Goal: Information Seeking & Learning: Learn about a topic

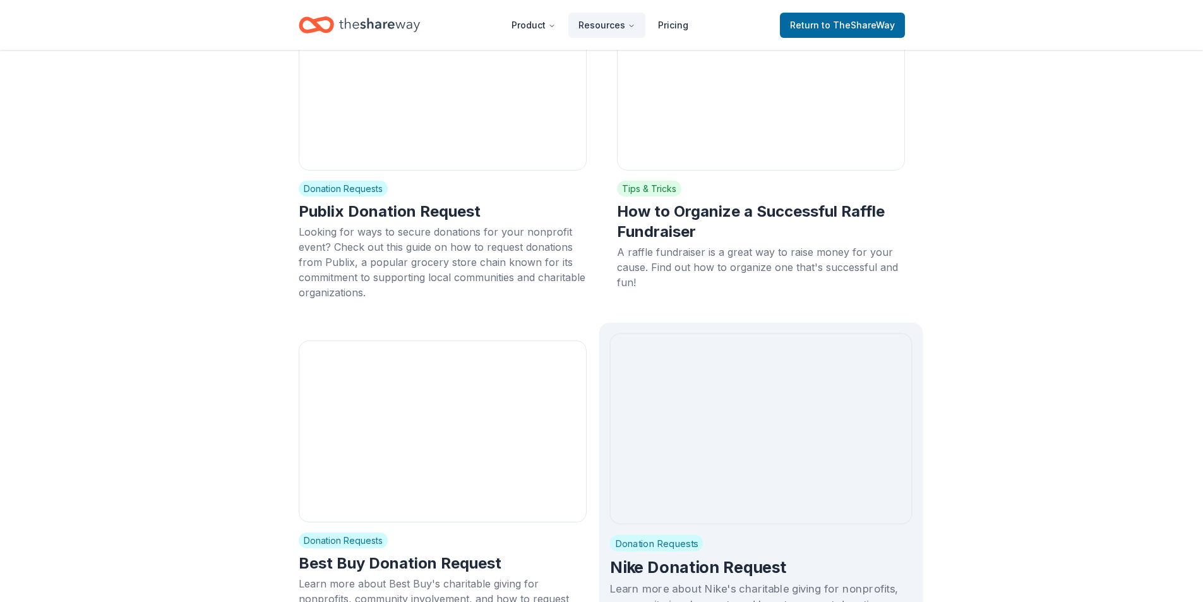
scroll to position [13448, 0]
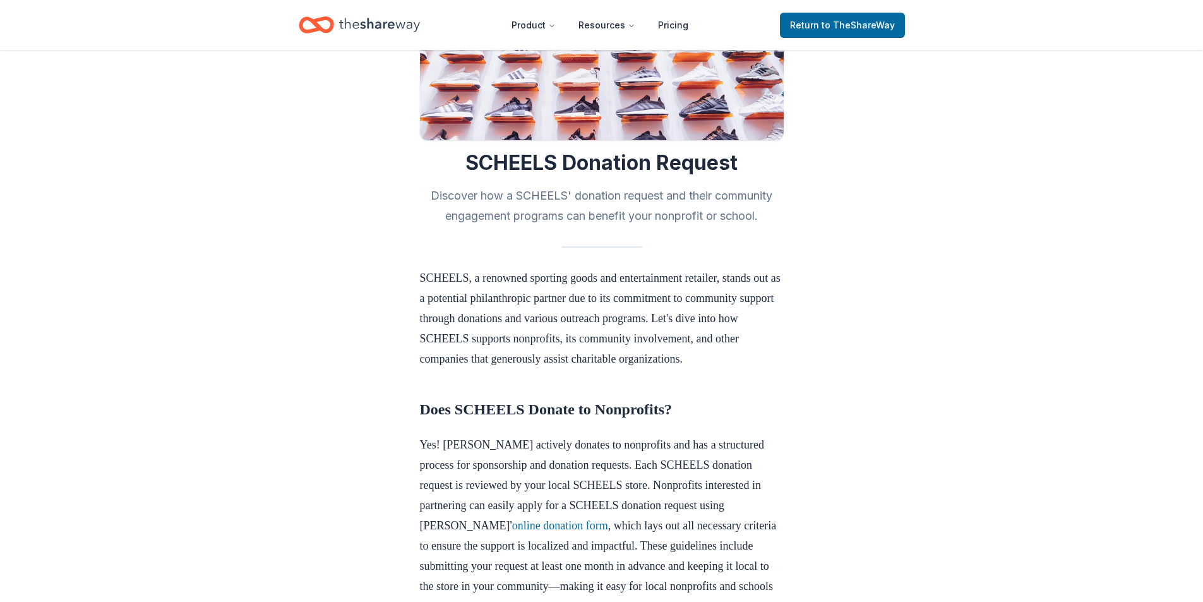
scroll to position [189, 0]
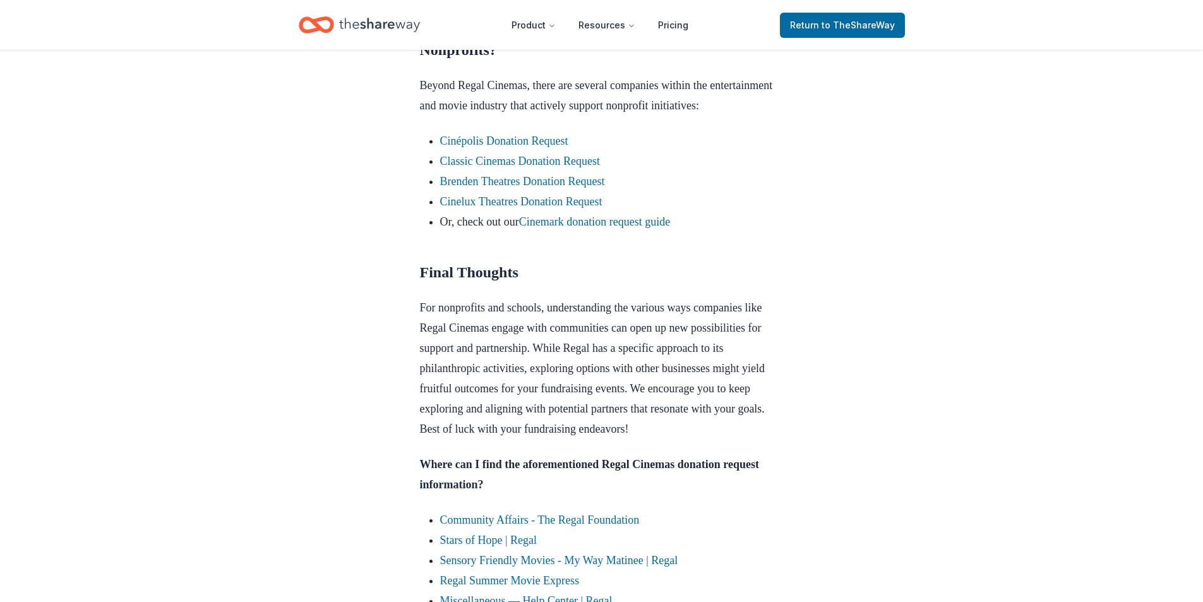
scroll to position [1263, 0]
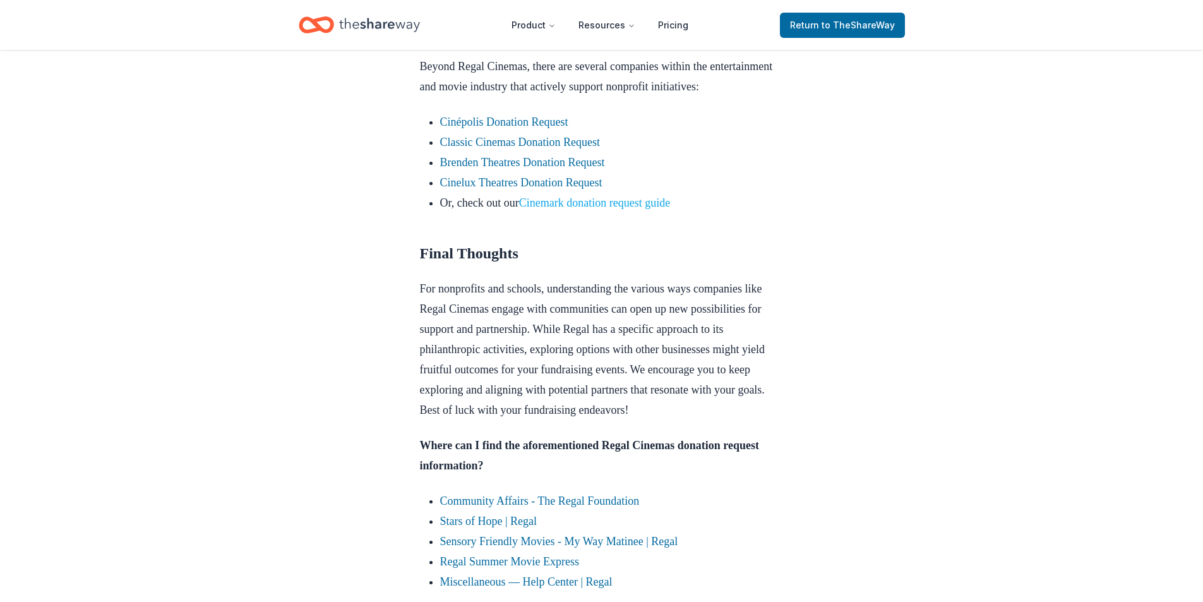
click at [574, 209] on link "Cinemark donation request guide" at bounding box center [594, 202] width 151 height 13
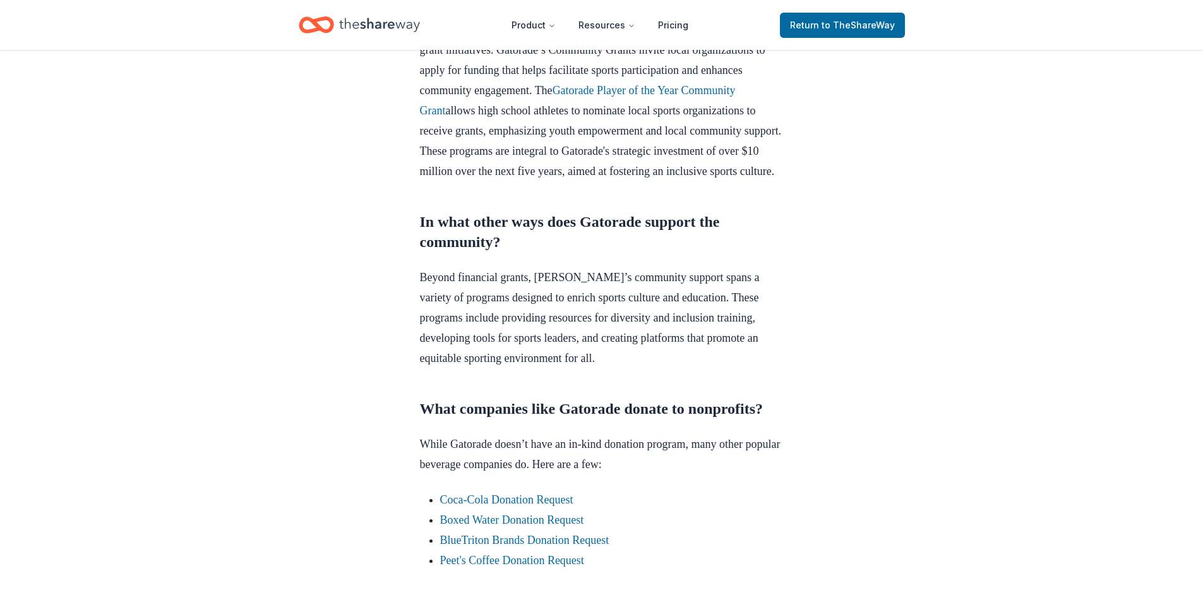
scroll to position [821, 0]
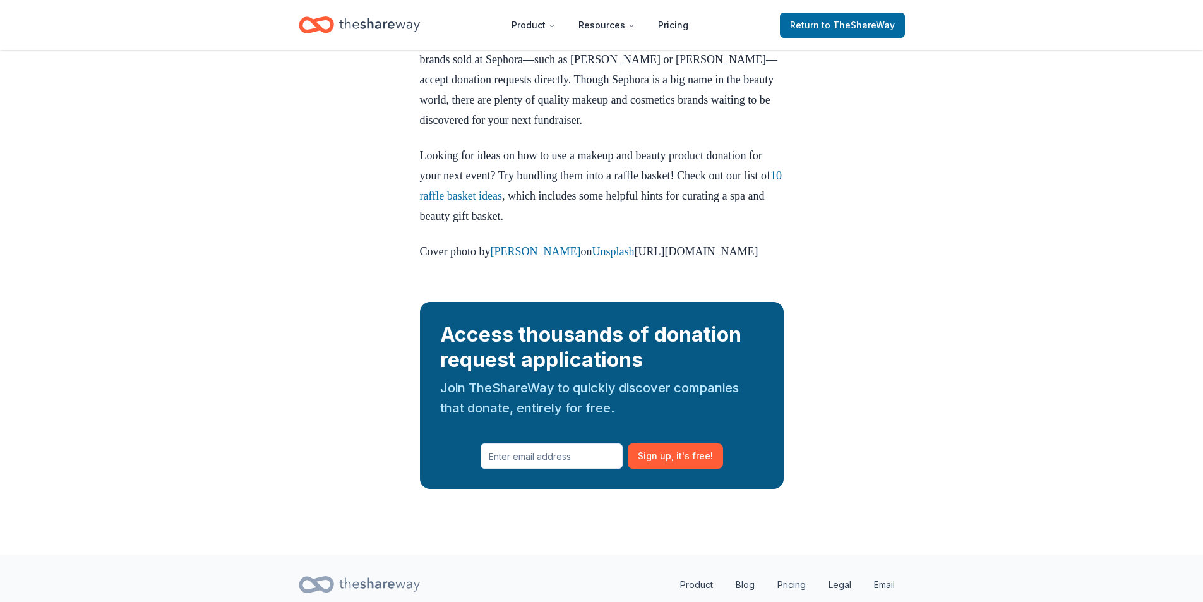
scroll to position [1957, 0]
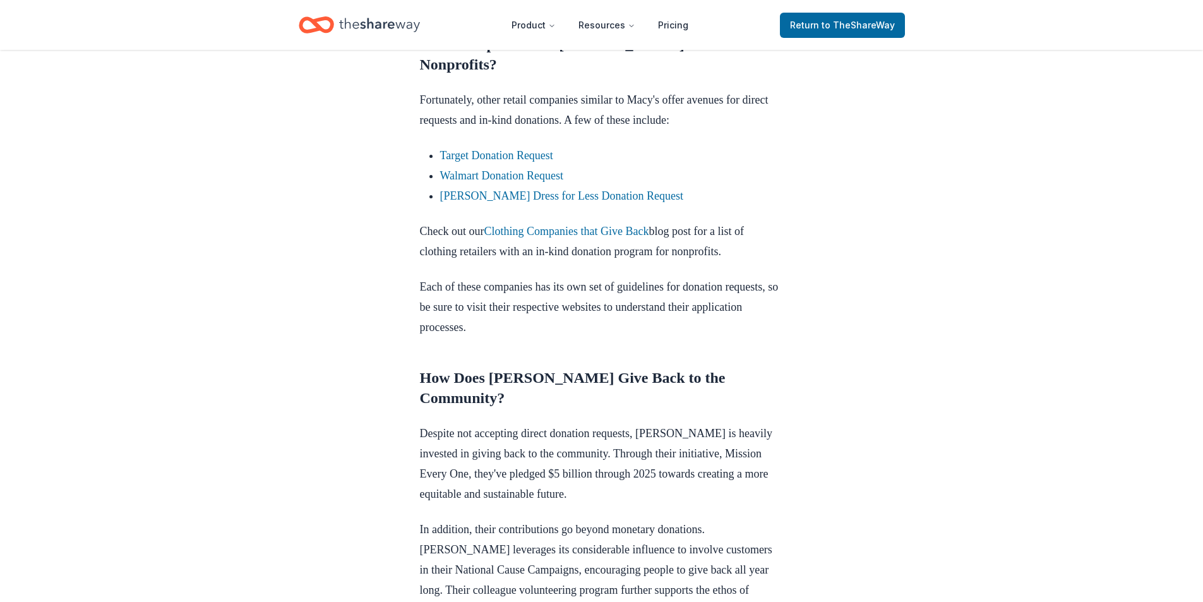
scroll to position [821, 0]
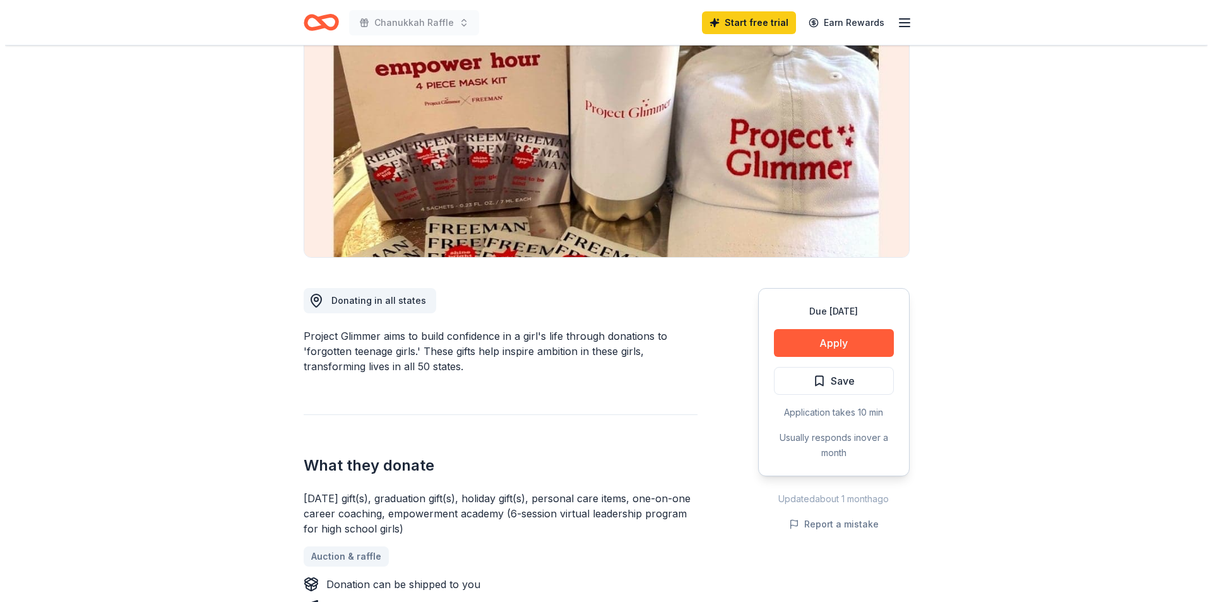
scroll to position [189, 0]
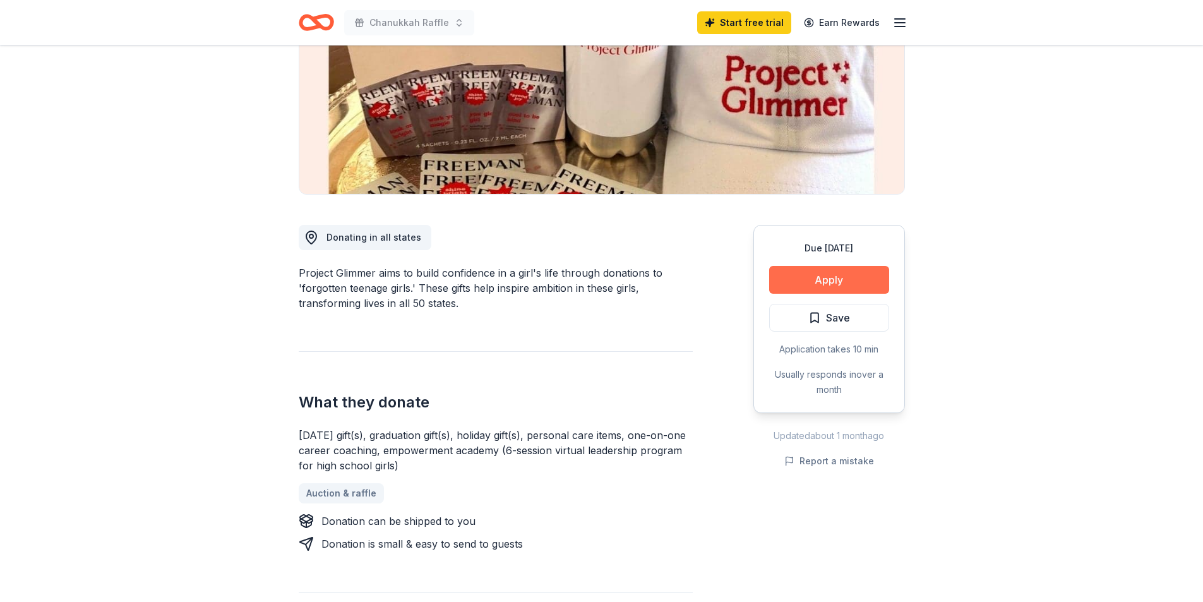
click at [814, 280] on button "Apply" at bounding box center [829, 280] width 120 height 28
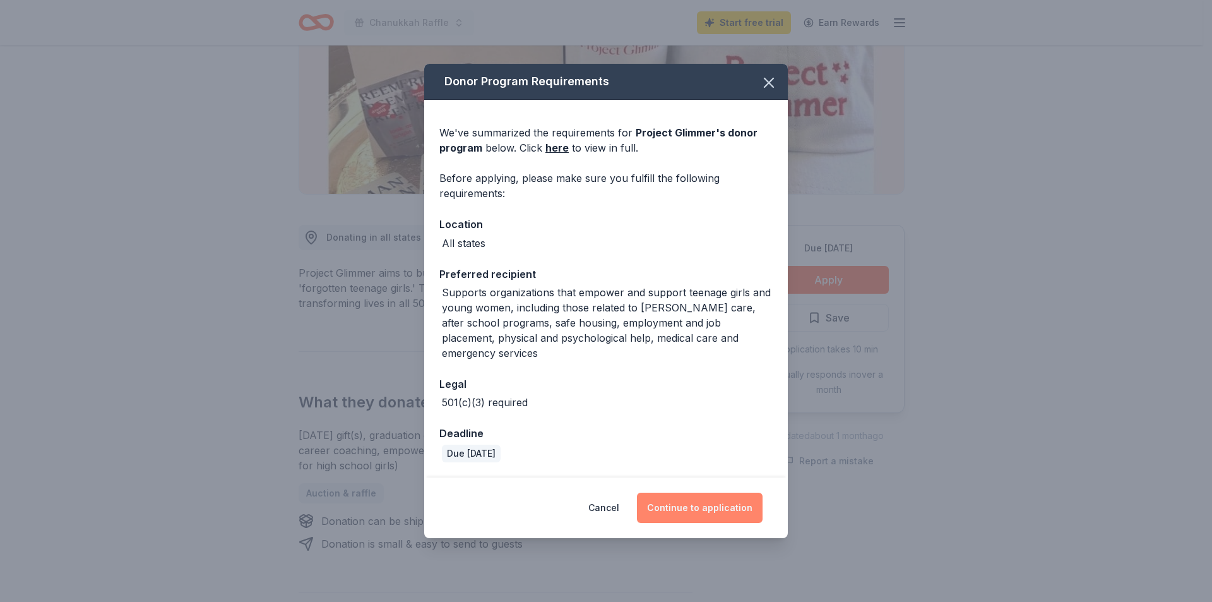
click at [710, 496] on button "Continue to application" at bounding box center [700, 507] width 126 height 30
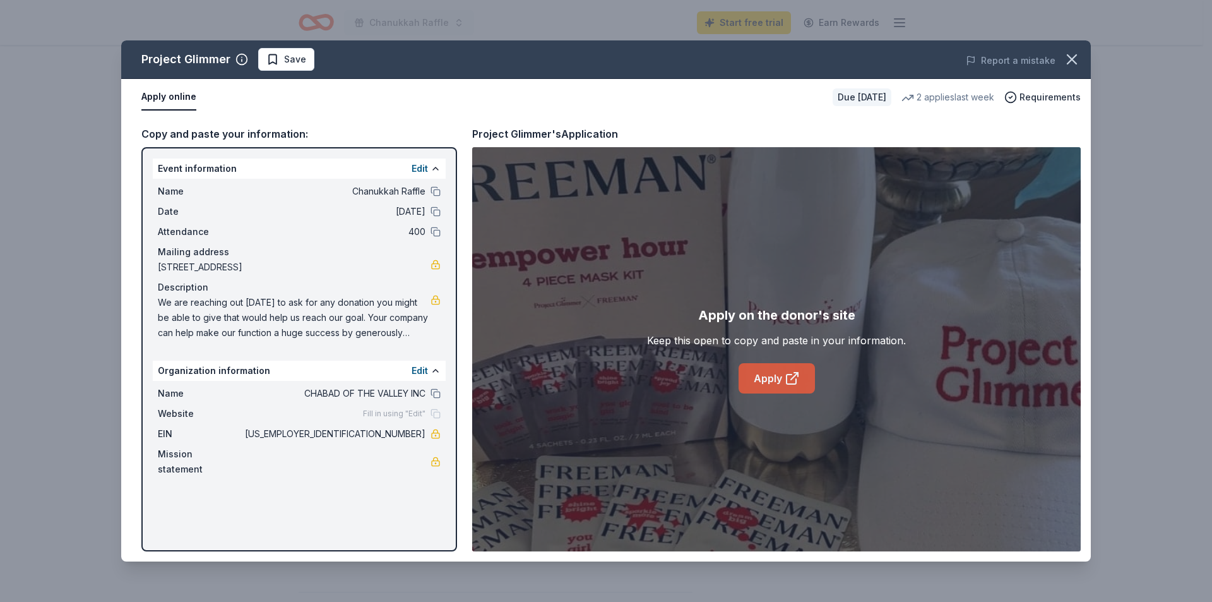
click at [780, 374] on link "Apply" at bounding box center [777, 378] width 76 height 30
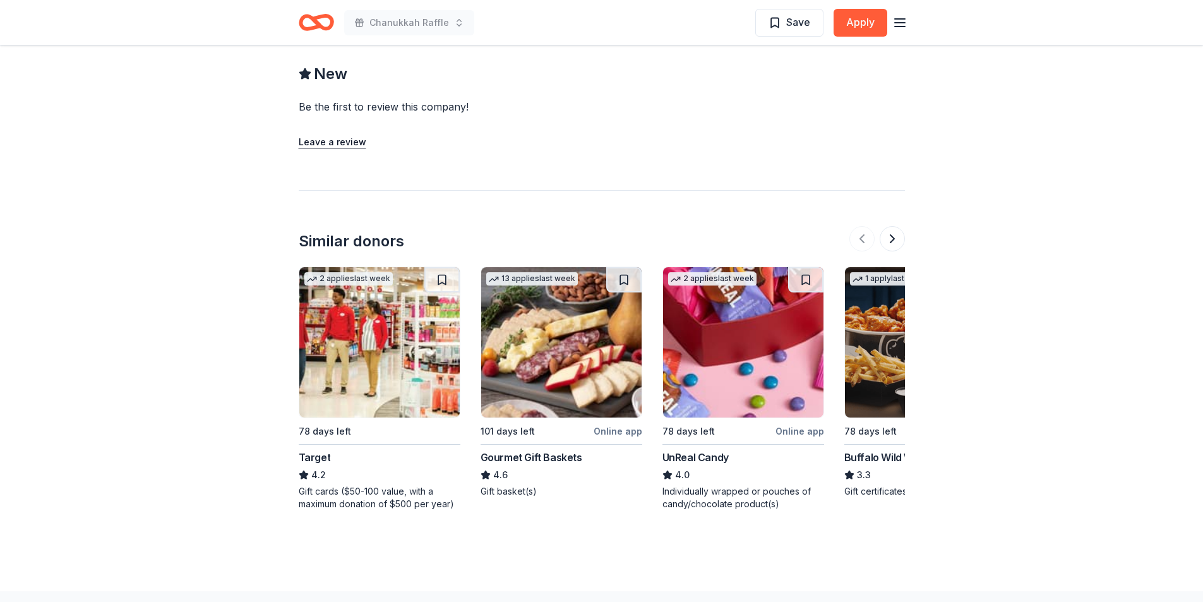
scroll to position [1136, 0]
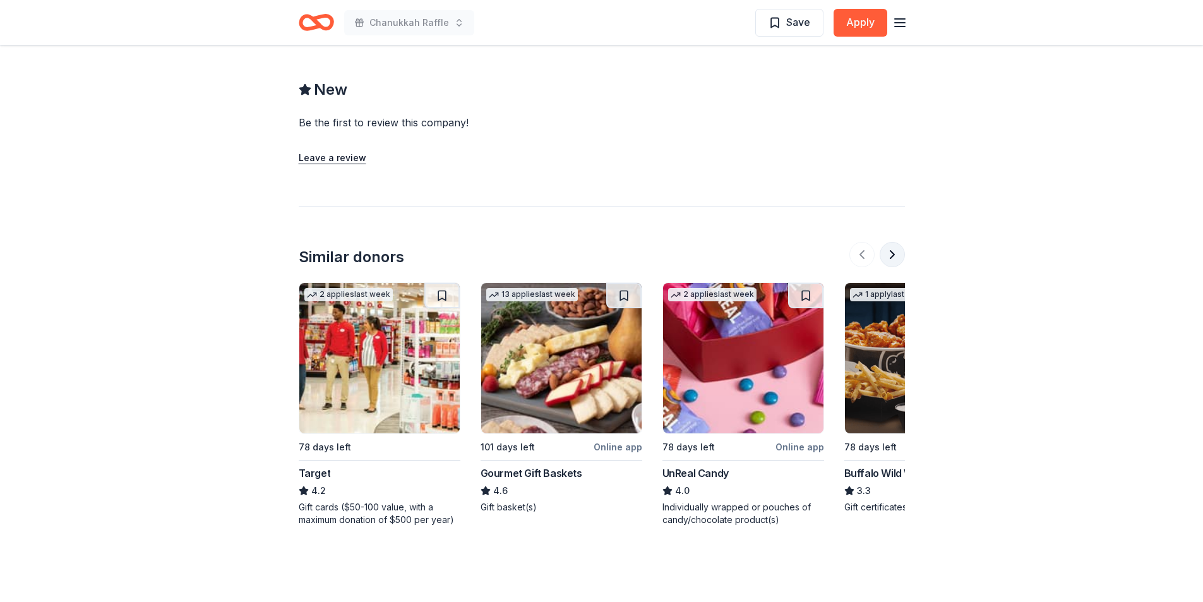
click at [896, 248] on button at bounding box center [891, 254] width 25 height 25
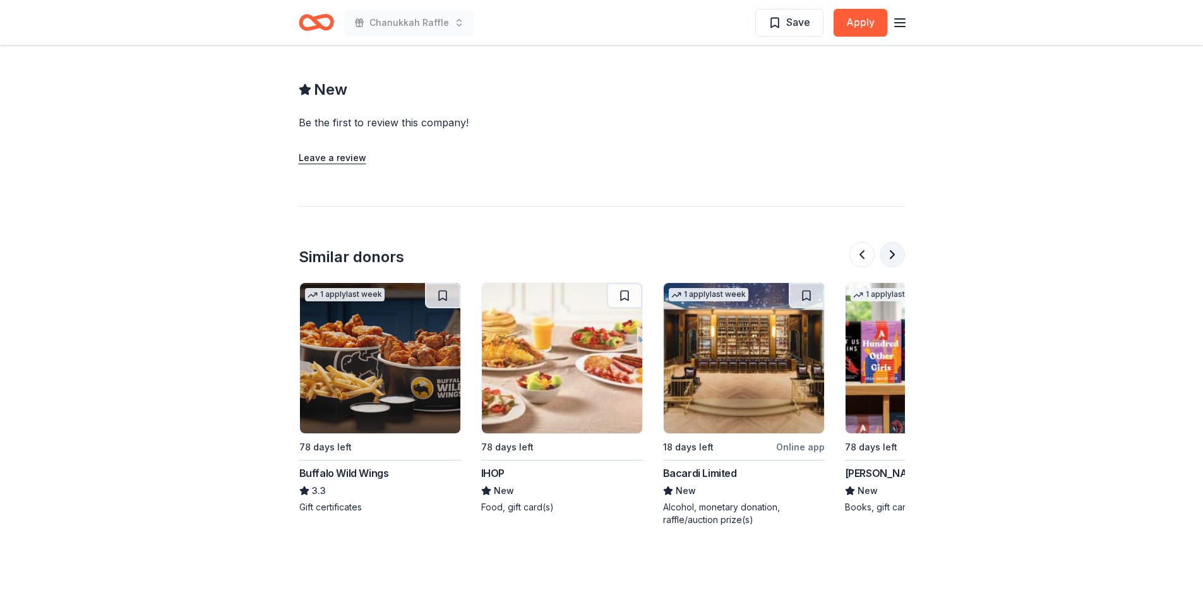
scroll to position [0, 545]
click at [896, 248] on button at bounding box center [891, 254] width 25 height 25
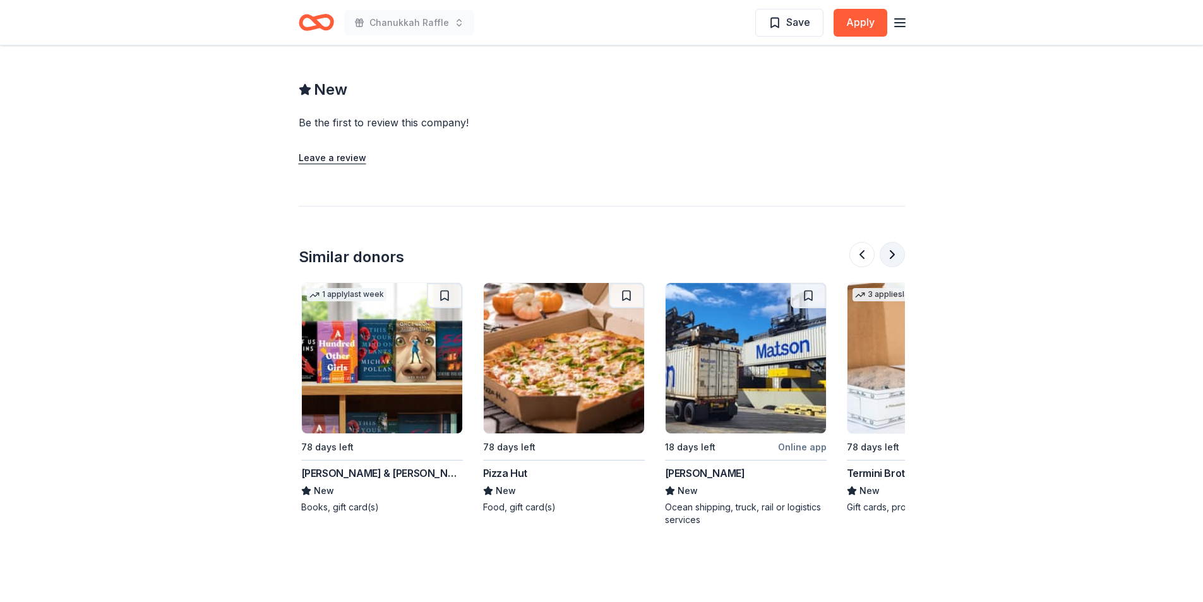
scroll to position [0, 1091]
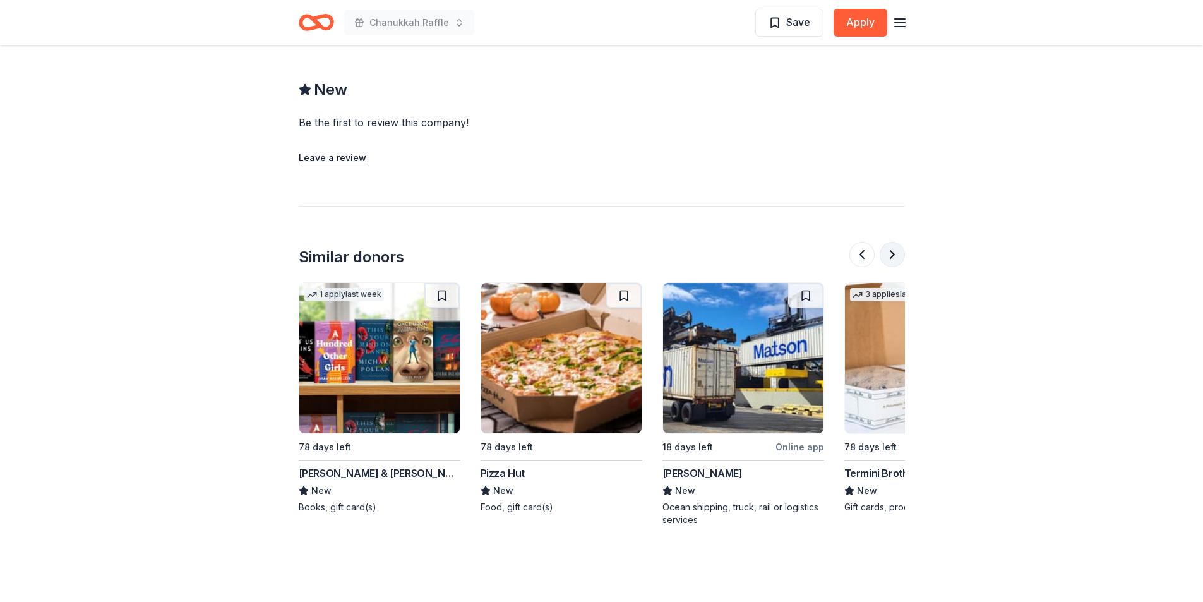
click at [897, 253] on button at bounding box center [891, 254] width 25 height 25
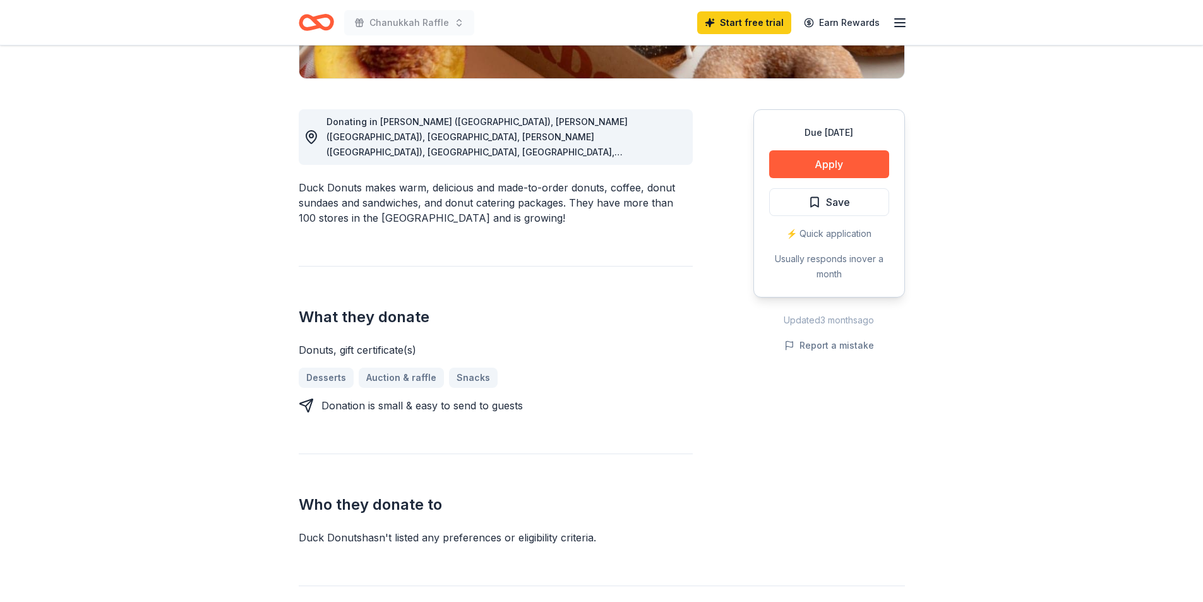
scroll to position [126, 0]
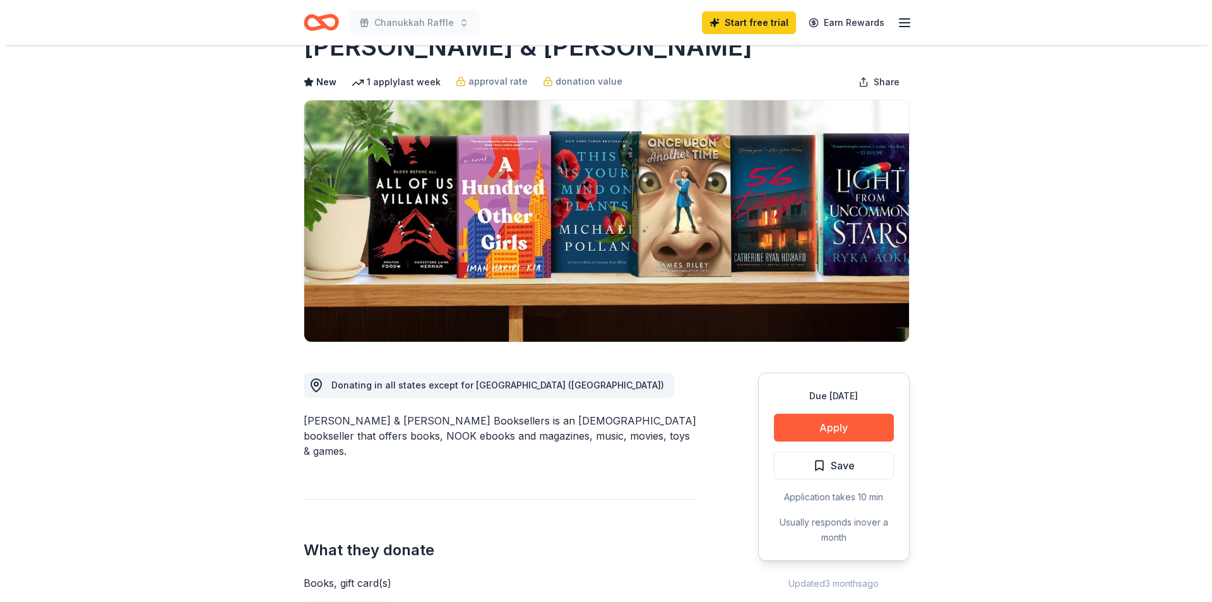
scroll to position [63, 0]
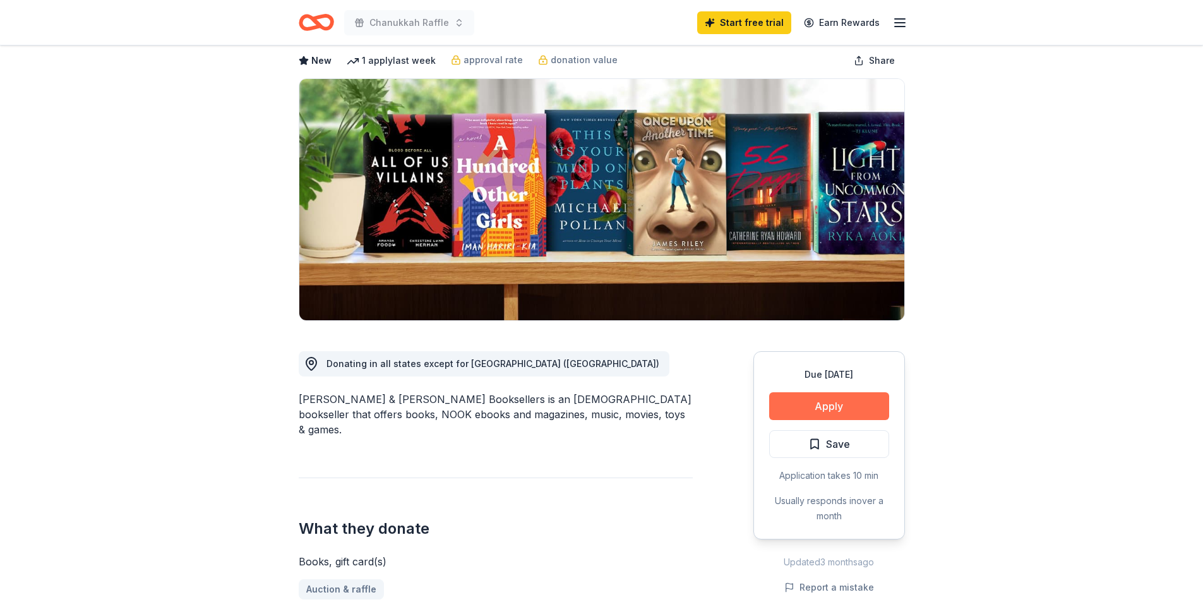
click at [796, 403] on button "Apply" at bounding box center [829, 406] width 120 height 28
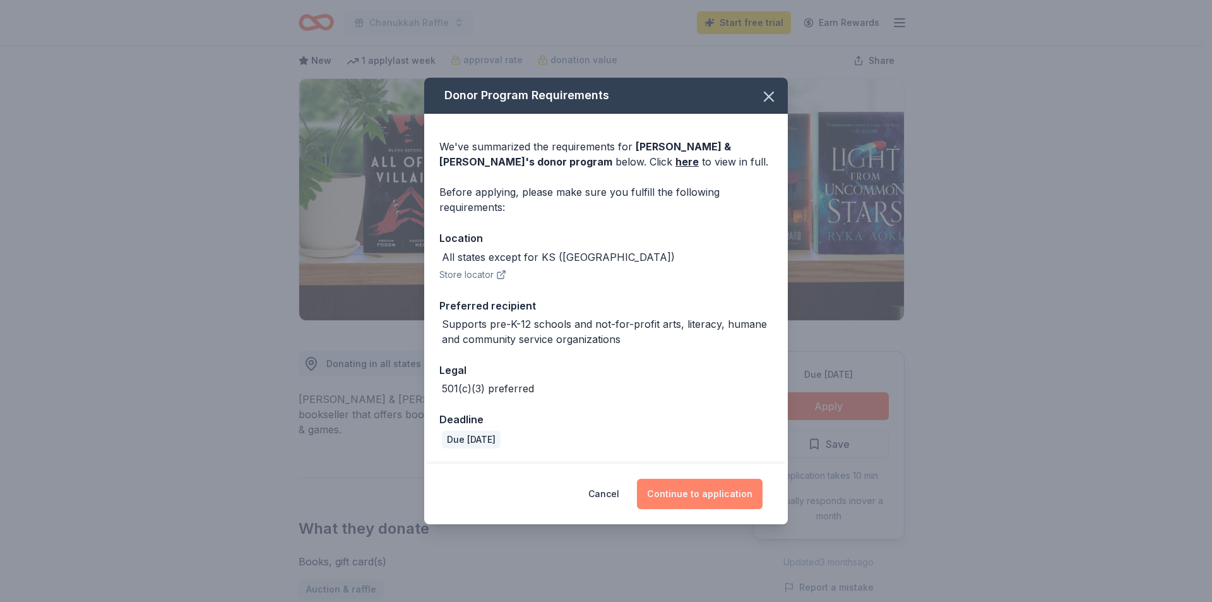
click at [738, 496] on button "Continue to application" at bounding box center [700, 494] width 126 height 30
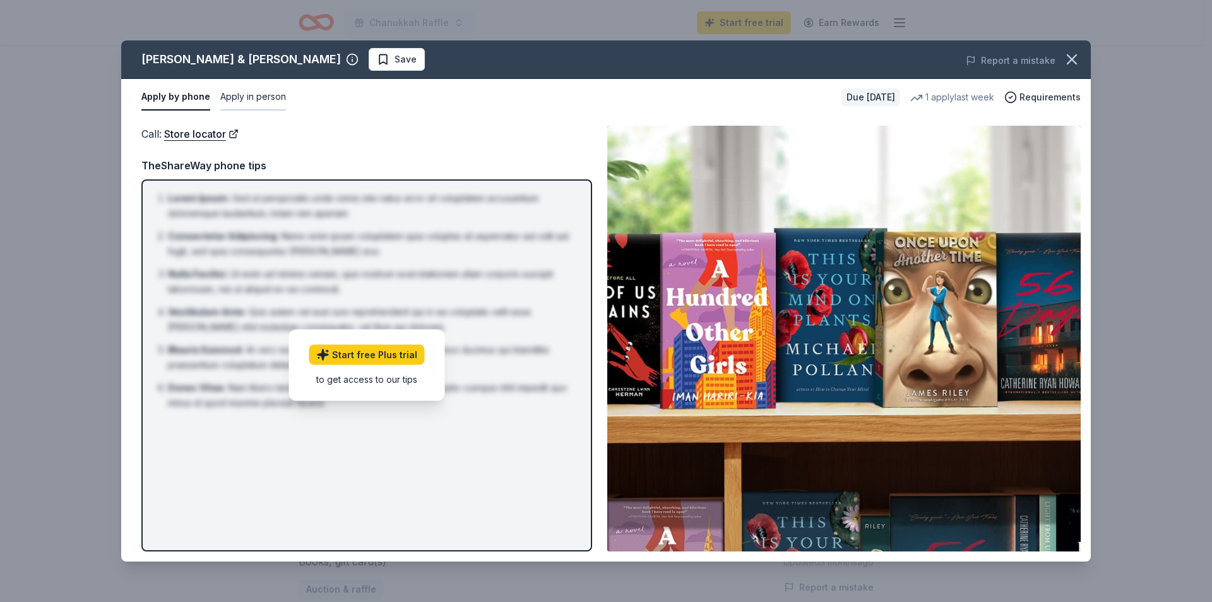
click at [254, 95] on button "Apply in person" at bounding box center [253, 97] width 66 height 27
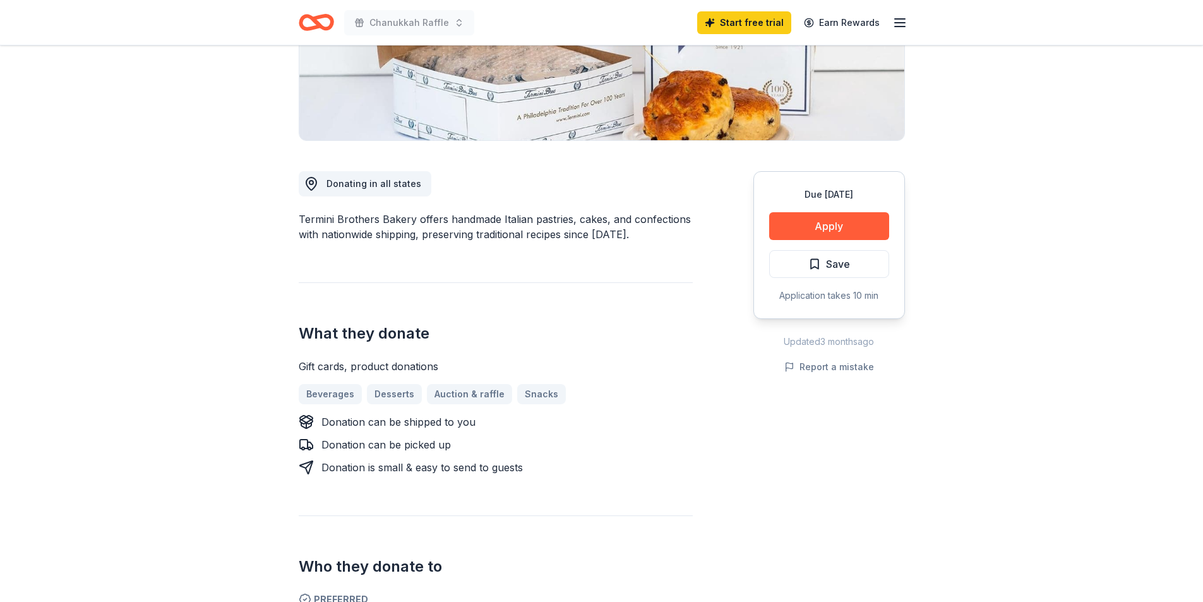
scroll to position [253, 0]
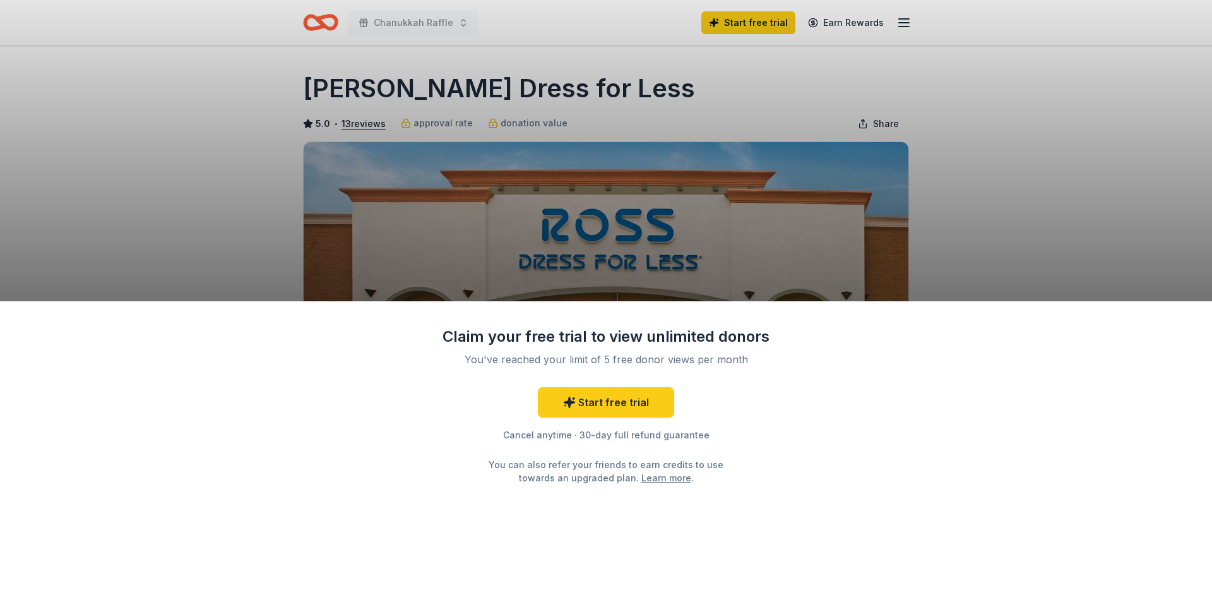
click at [869, 246] on div "Claim your free trial to view unlimited donors You've reached your limit of 5 f…" at bounding box center [606, 301] width 1212 height 602
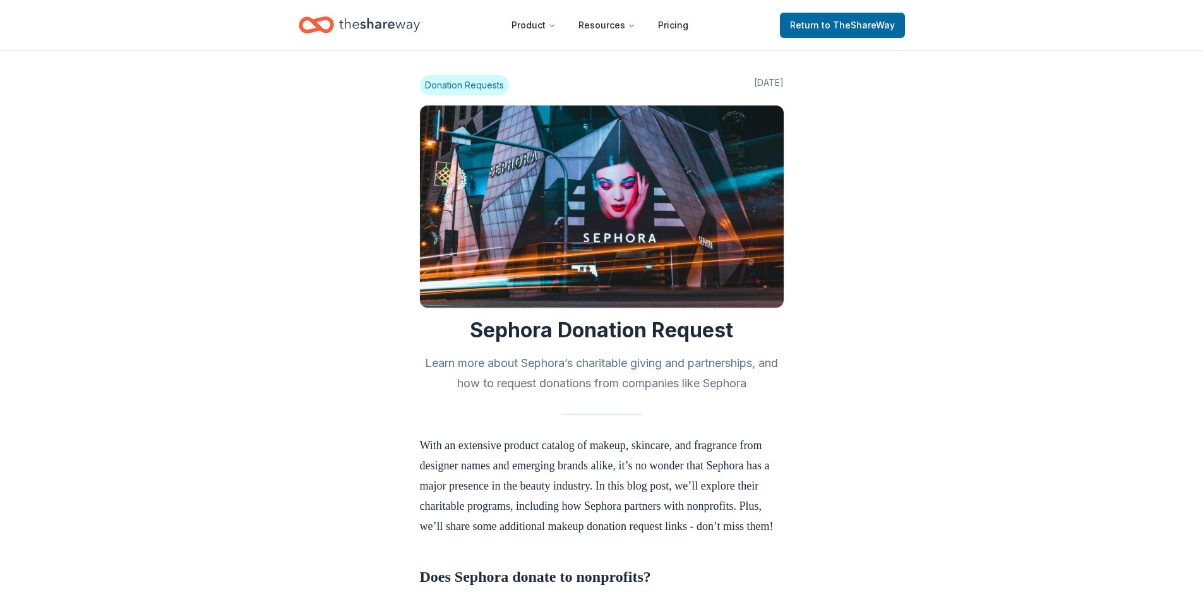
scroll to position [1957, 0]
